Goal: Information Seeking & Learning: Learn about a topic

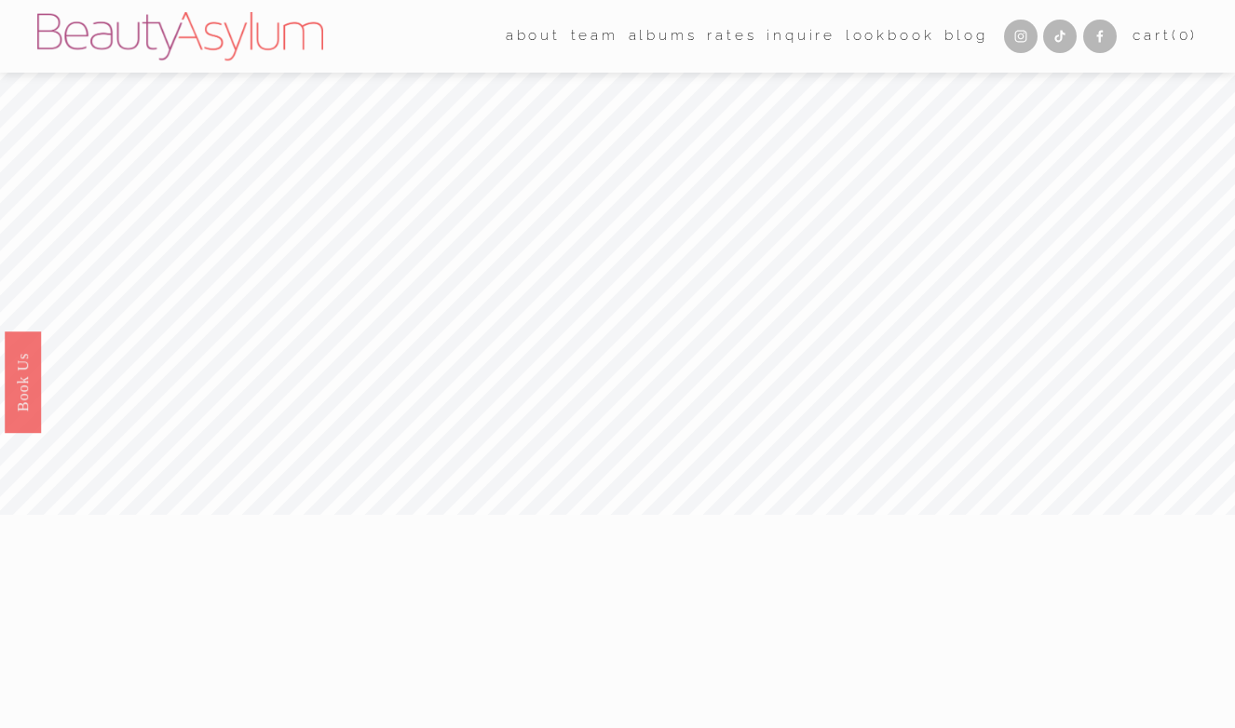
click at [709, 42] on link "Rates" at bounding box center [731, 36] width 49 height 29
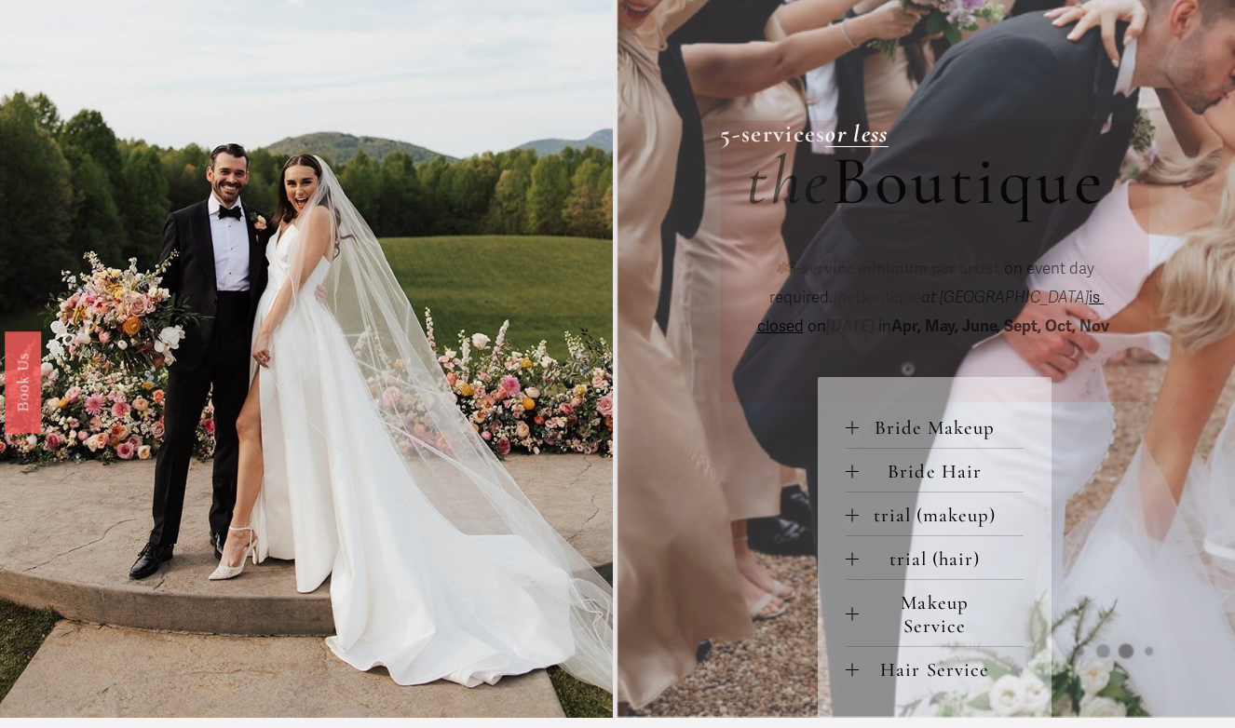
scroll to position [529, 0]
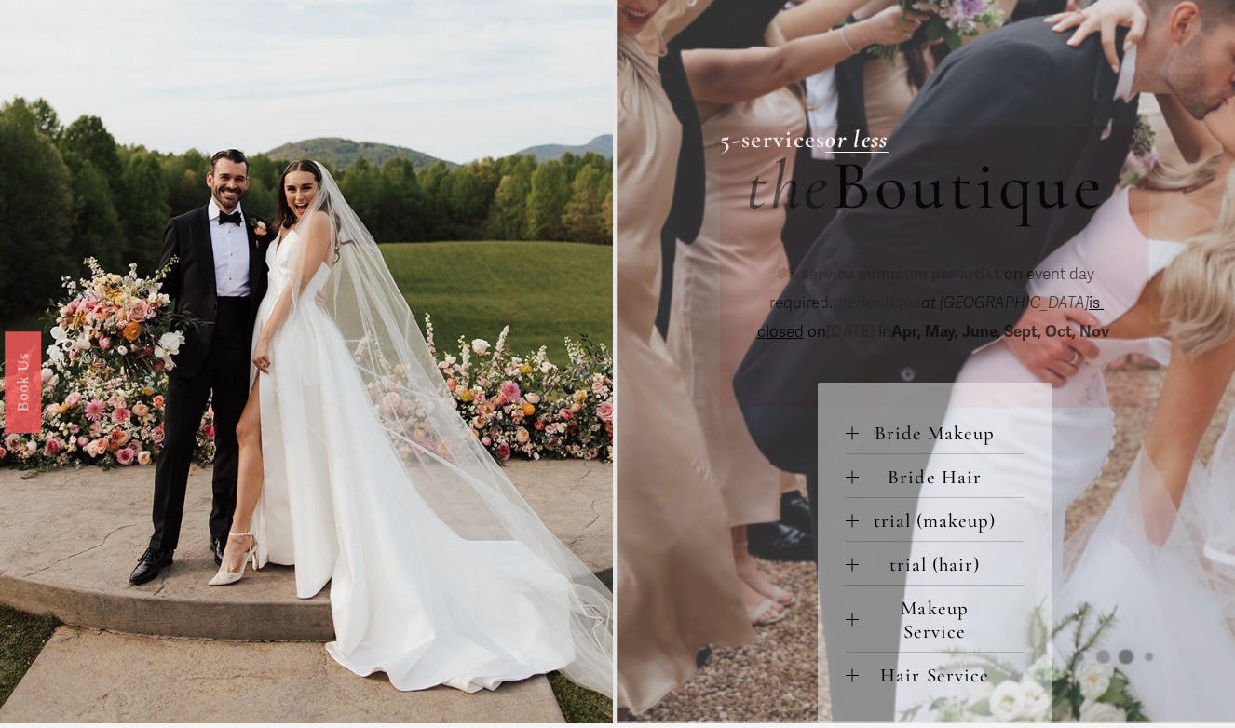
click at [864, 432] on span "Bride Makeup" at bounding box center [941, 433] width 165 height 23
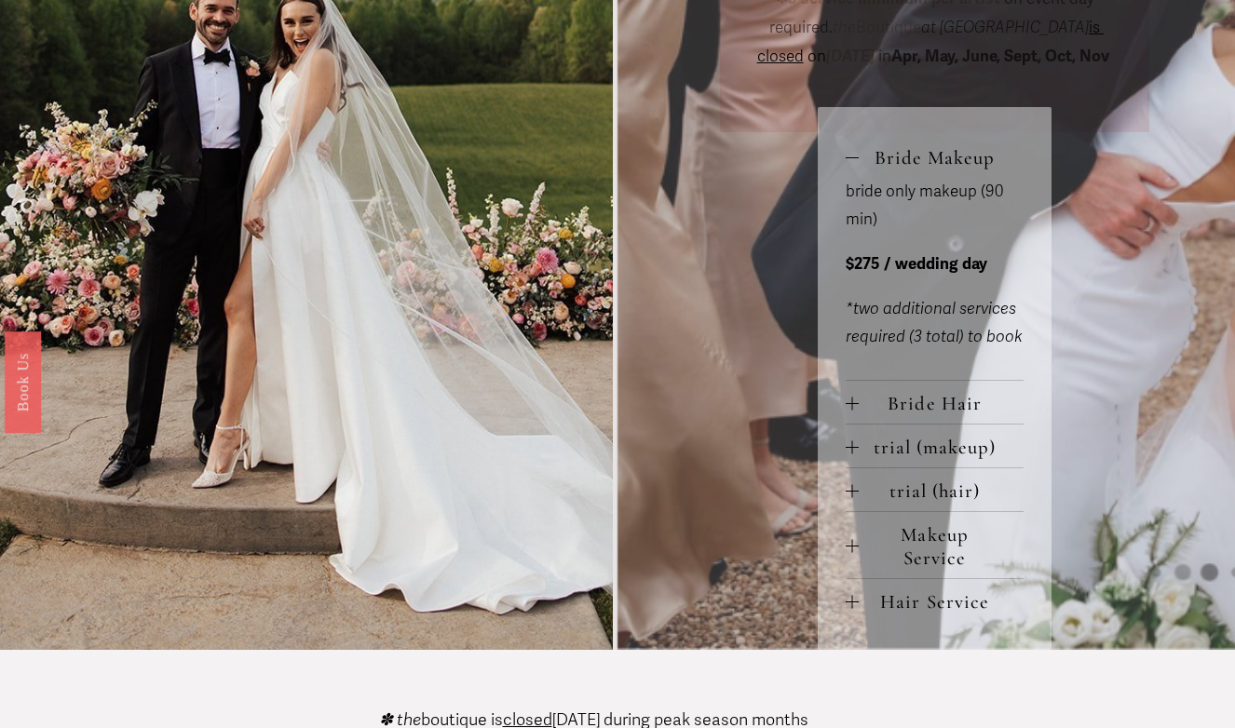
scroll to position [815, 0]
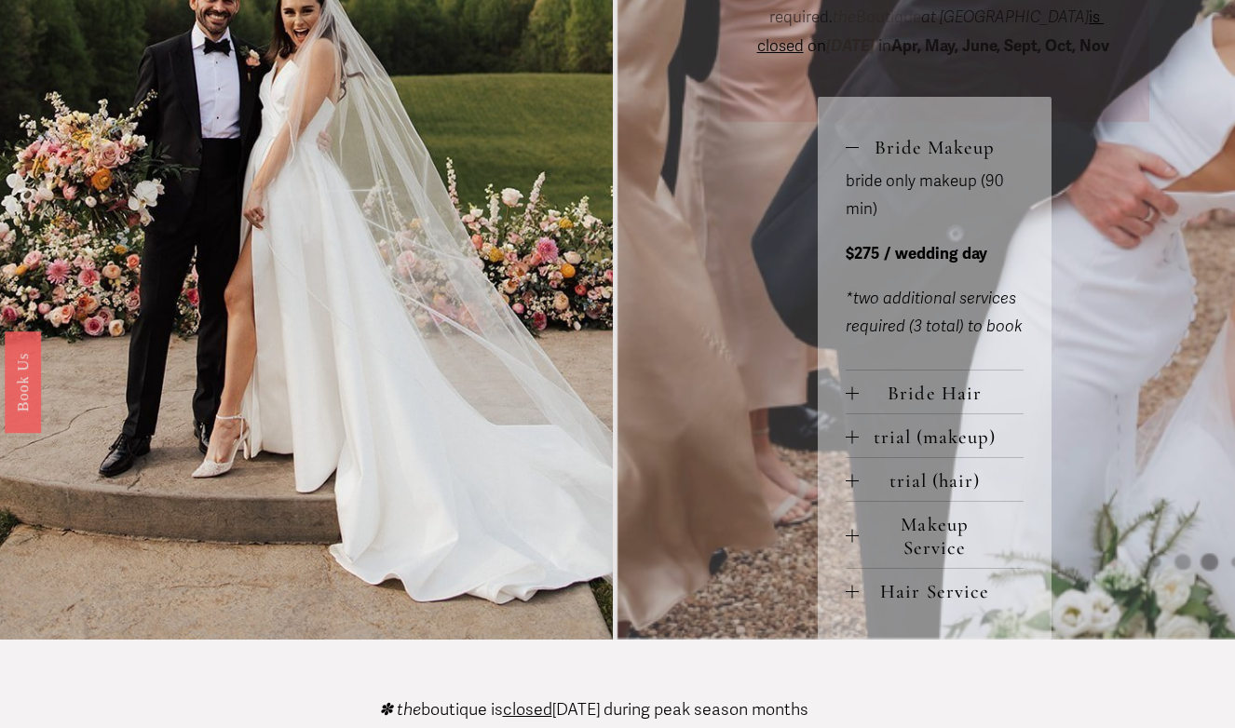
click at [847, 386] on div at bounding box center [851, 392] width 13 height 13
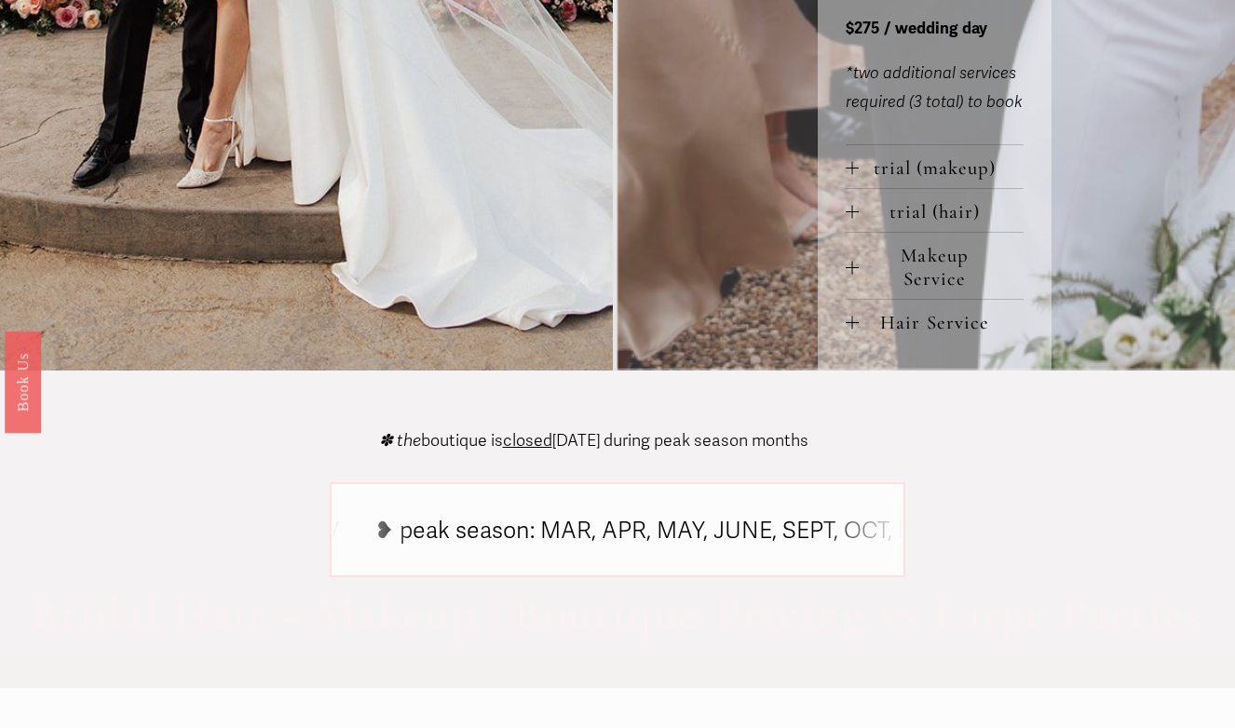
scroll to position [1255, 0]
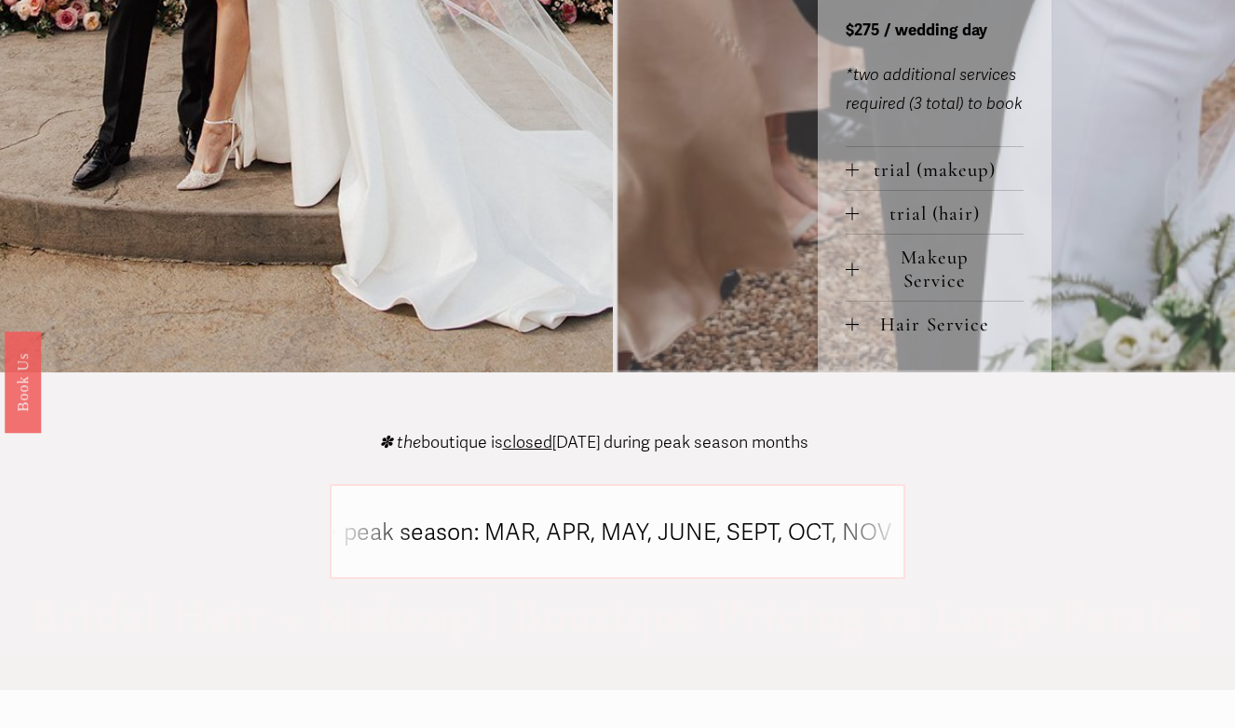
click at [843, 259] on div "Bride Makeup bride only makeup (90 min) $275 / wedding day *two additional serv…" at bounding box center [935, 14] width 234 height 717
click at [857, 269] on div at bounding box center [851, 269] width 13 height 1
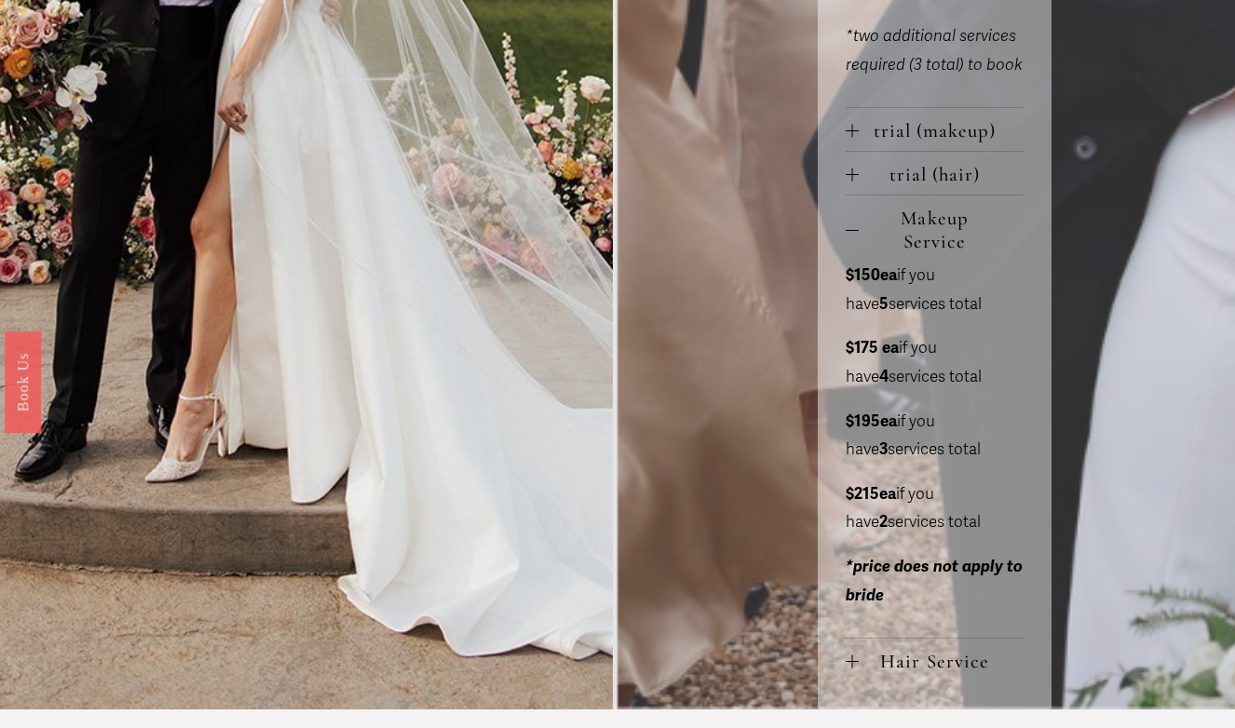
scroll to position [1297, 0]
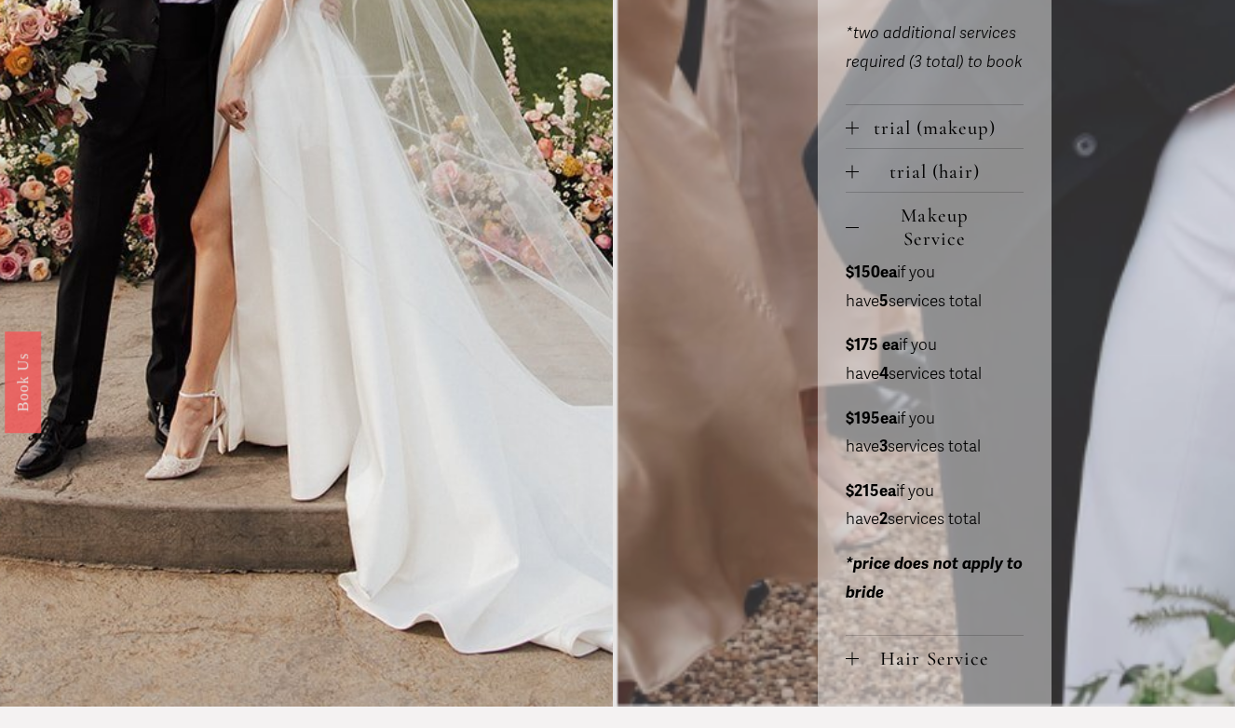
click at [855, 653] on div at bounding box center [851, 659] width 13 height 13
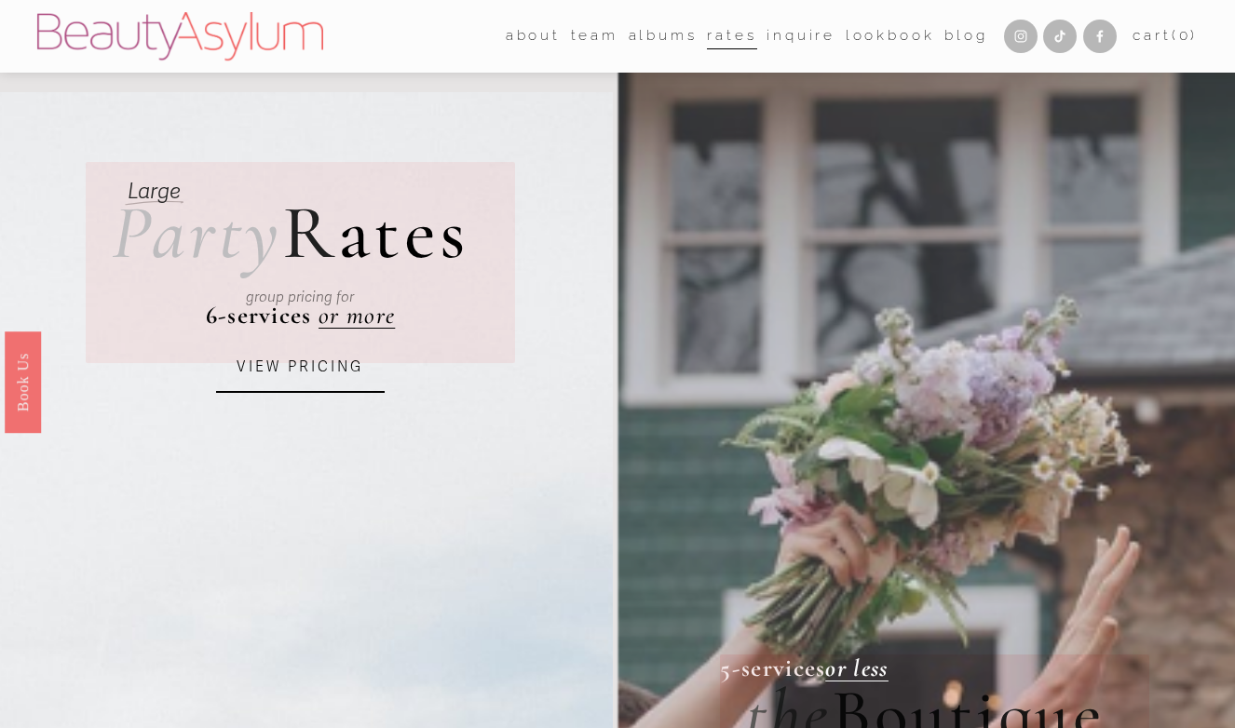
scroll to position [0, 0]
click at [669, 39] on link "albums" at bounding box center [663, 36] width 69 height 29
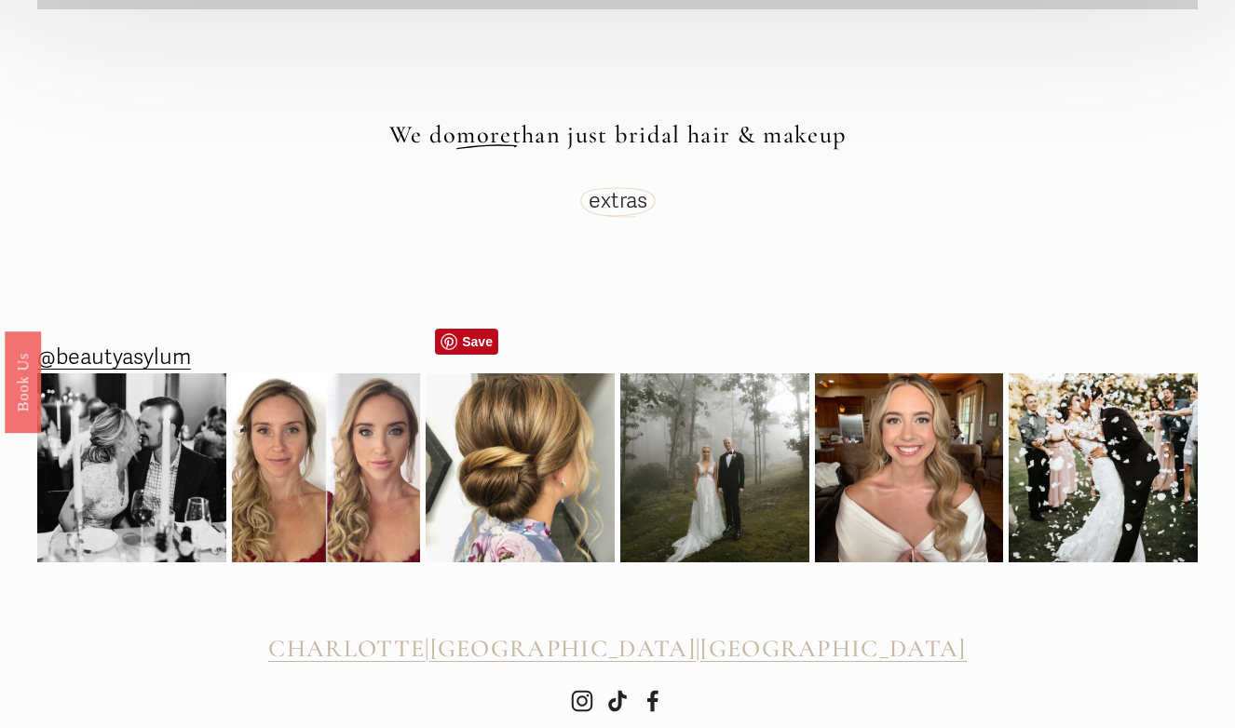
scroll to position [4812, 0]
